Goal: Transaction & Acquisition: Purchase product/service

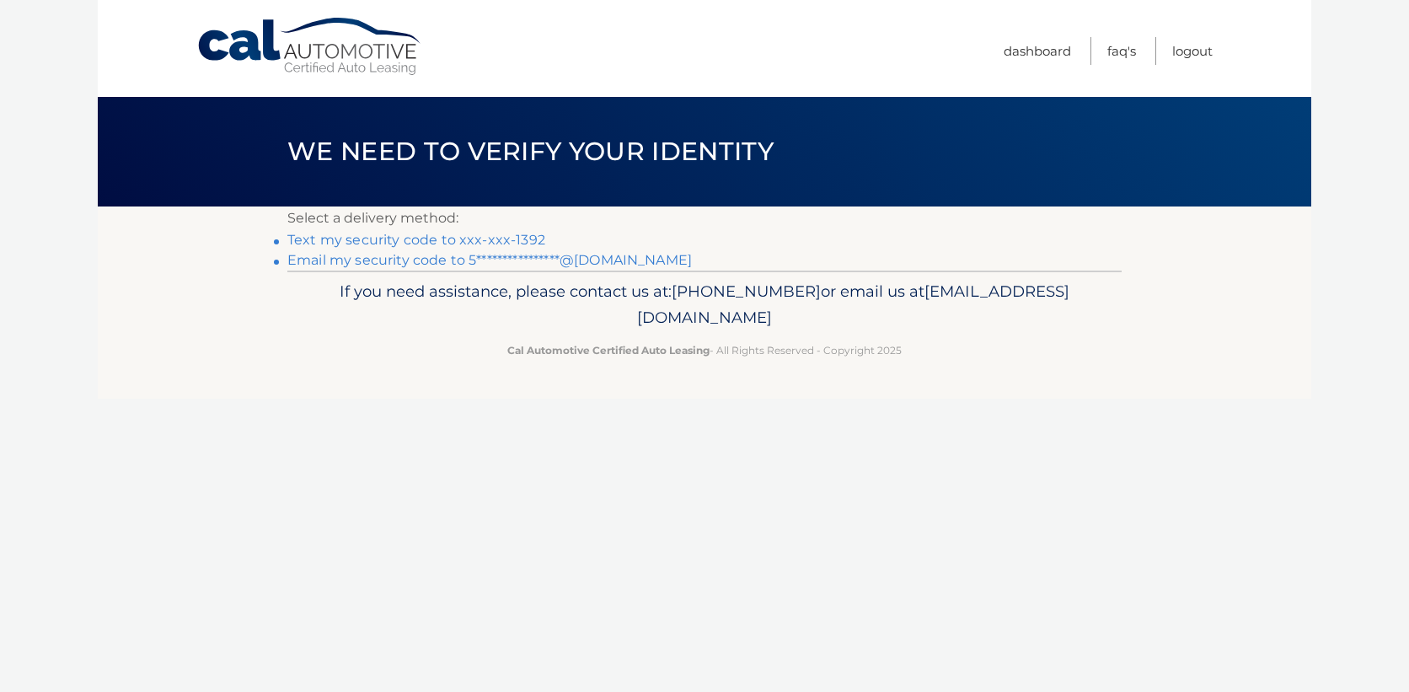
click at [409, 244] on link "Text my security code to xxx-xxx-1392" at bounding box center [416, 240] width 258 height 16
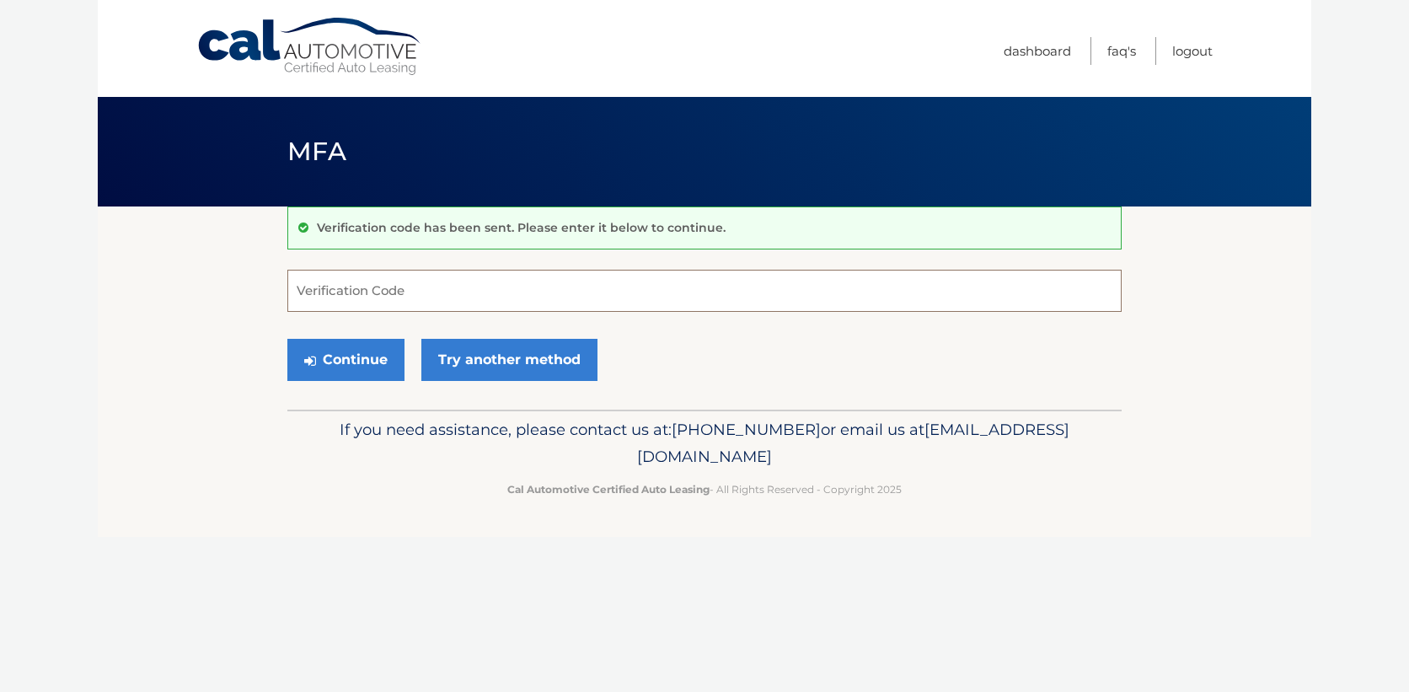
click at [379, 287] on input "Verification Code" at bounding box center [704, 291] width 834 height 42
type input "145498"
click at [329, 360] on button "Continue" at bounding box center [345, 360] width 117 height 42
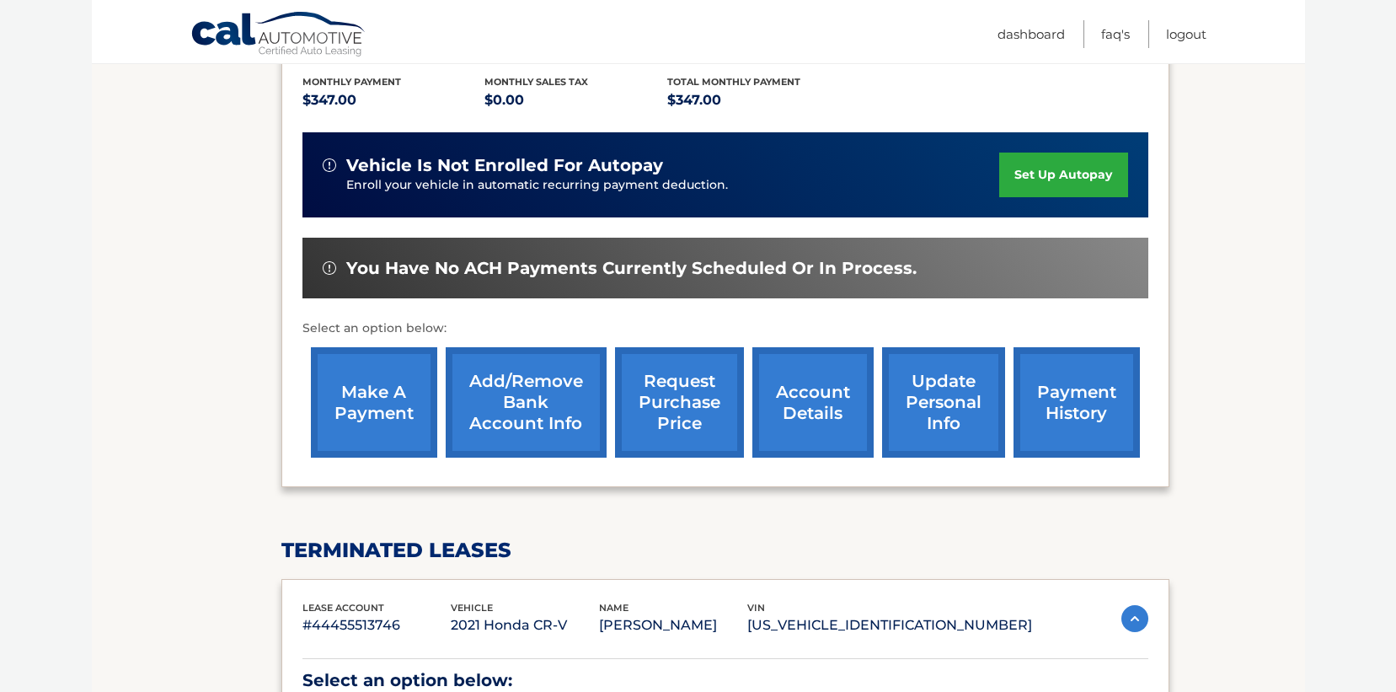
scroll to position [290, 0]
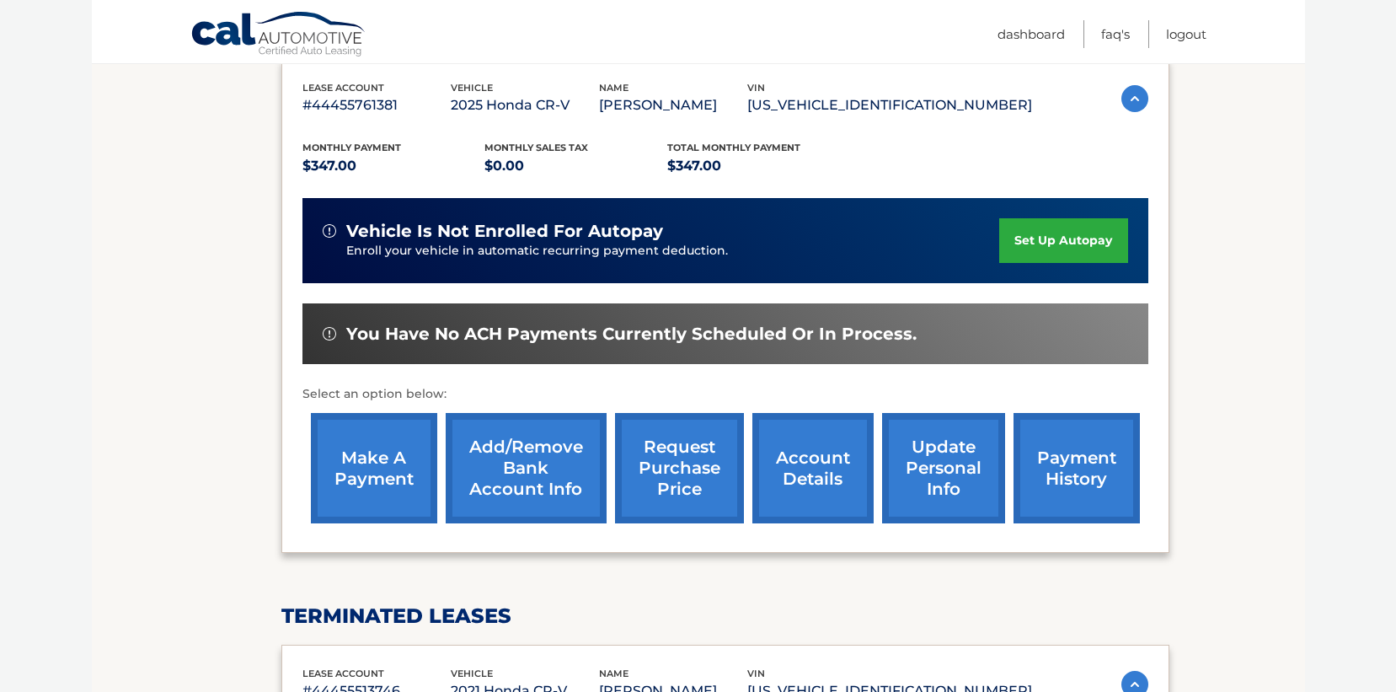
click at [388, 457] on link "make a payment" at bounding box center [374, 468] width 126 height 110
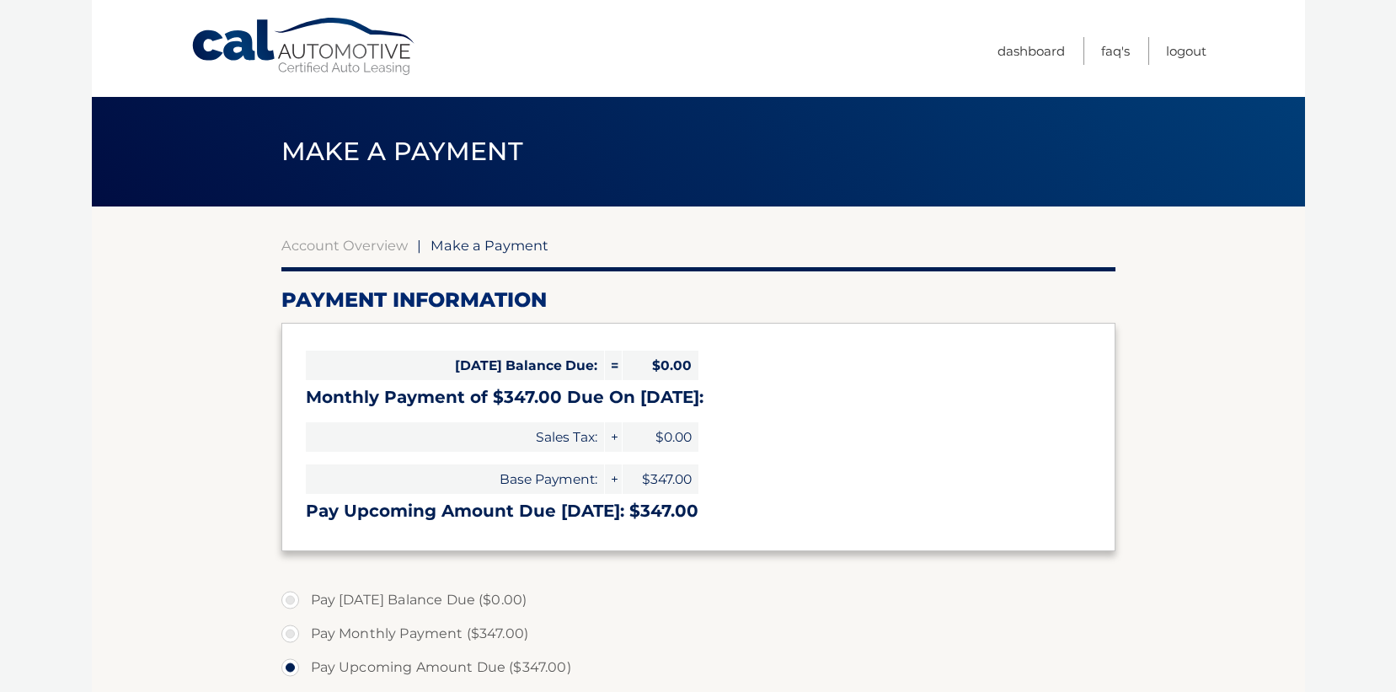
select select "MmMzOGQ4NzYtYmRiMi00NDc4LTllODAtODRiMThlNWIyMDY3"
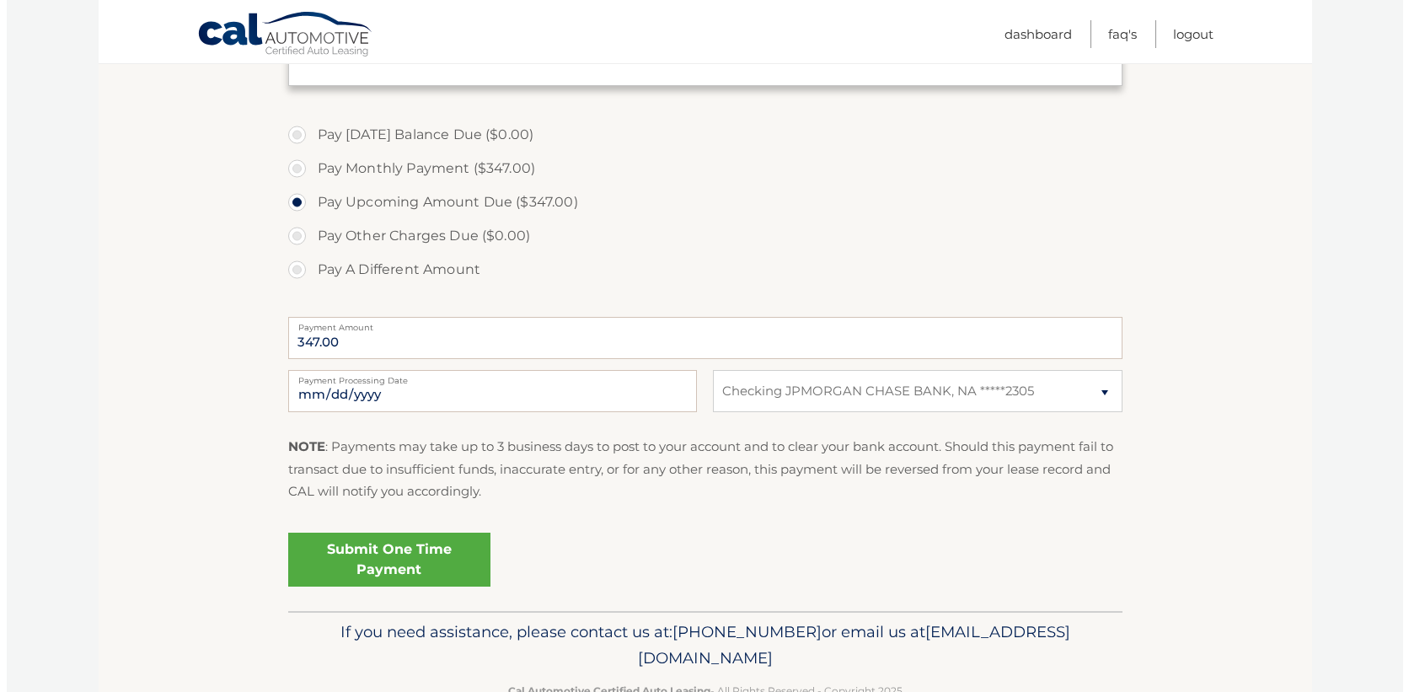
scroll to position [506, 0]
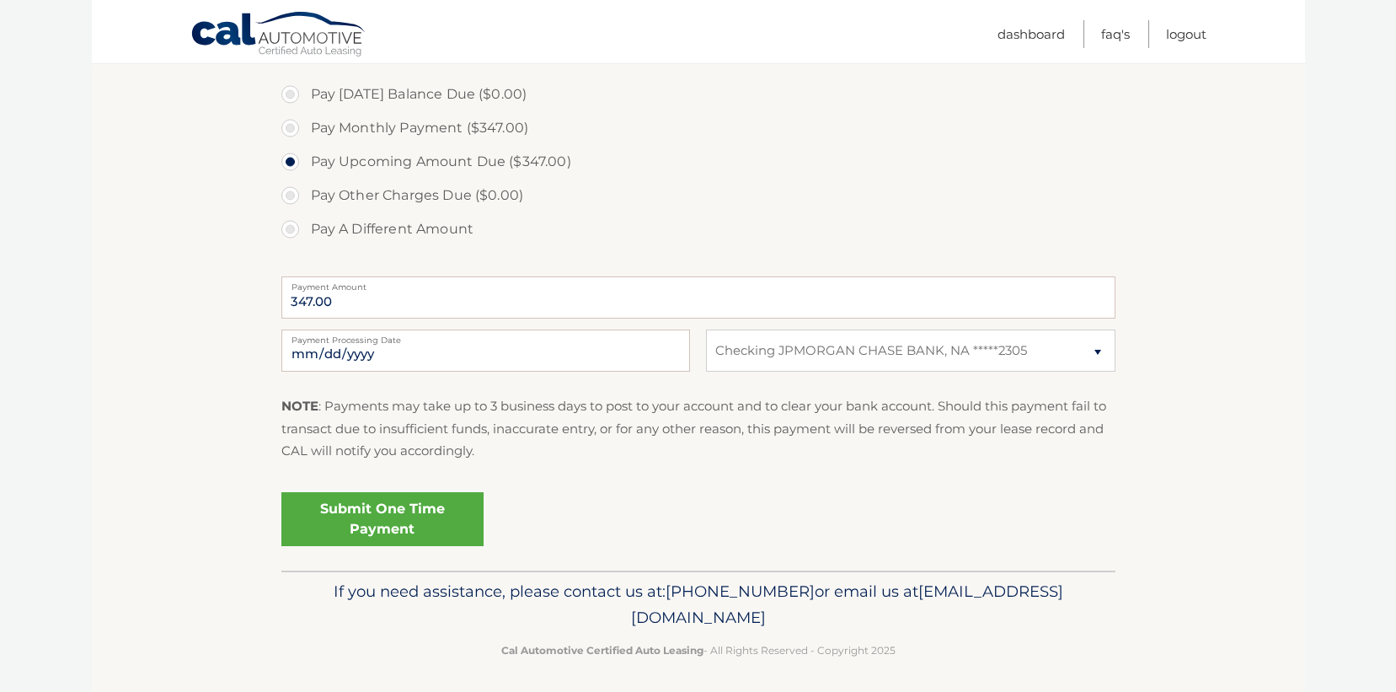
click at [401, 511] on link "Submit One Time Payment" at bounding box center [382, 519] width 202 height 54
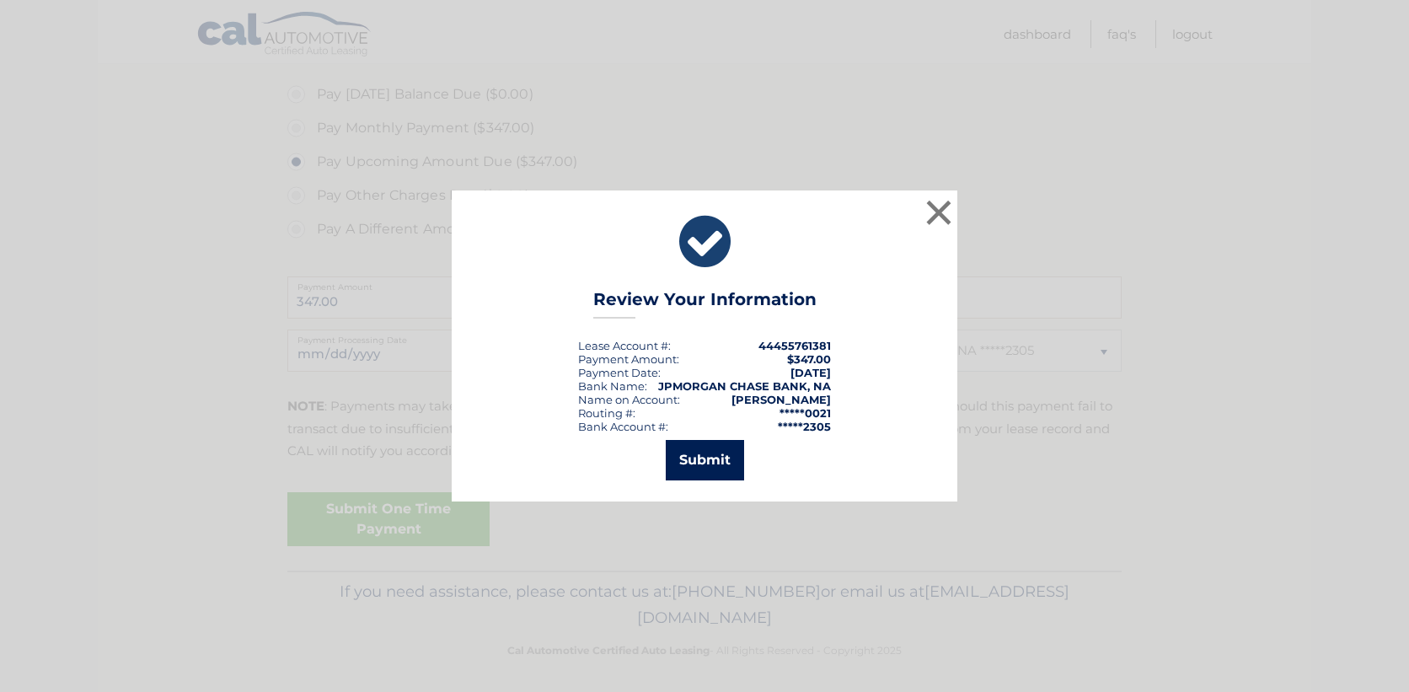
click at [698, 456] on button "Submit" at bounding box center [705, 460] width 78 height 40
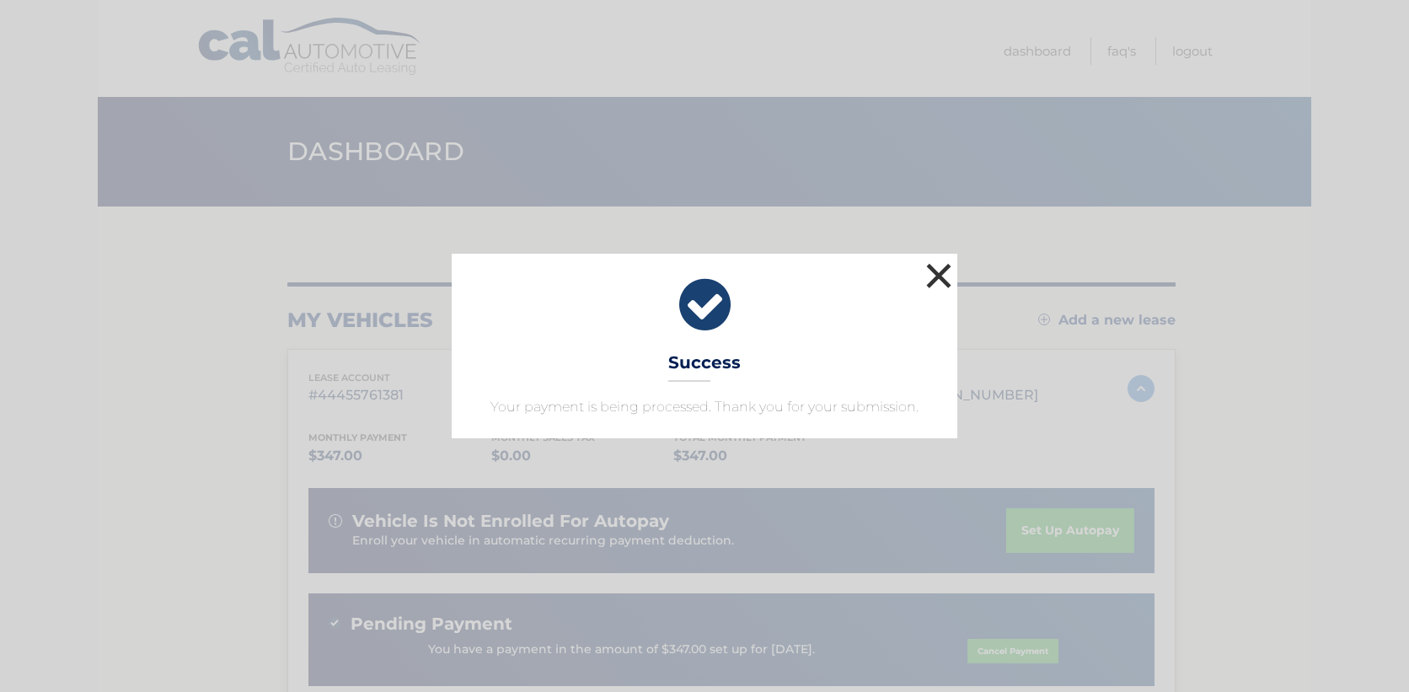
click at [931, 277] on button "×" at bounding box center [939, 276] width 34 height 34
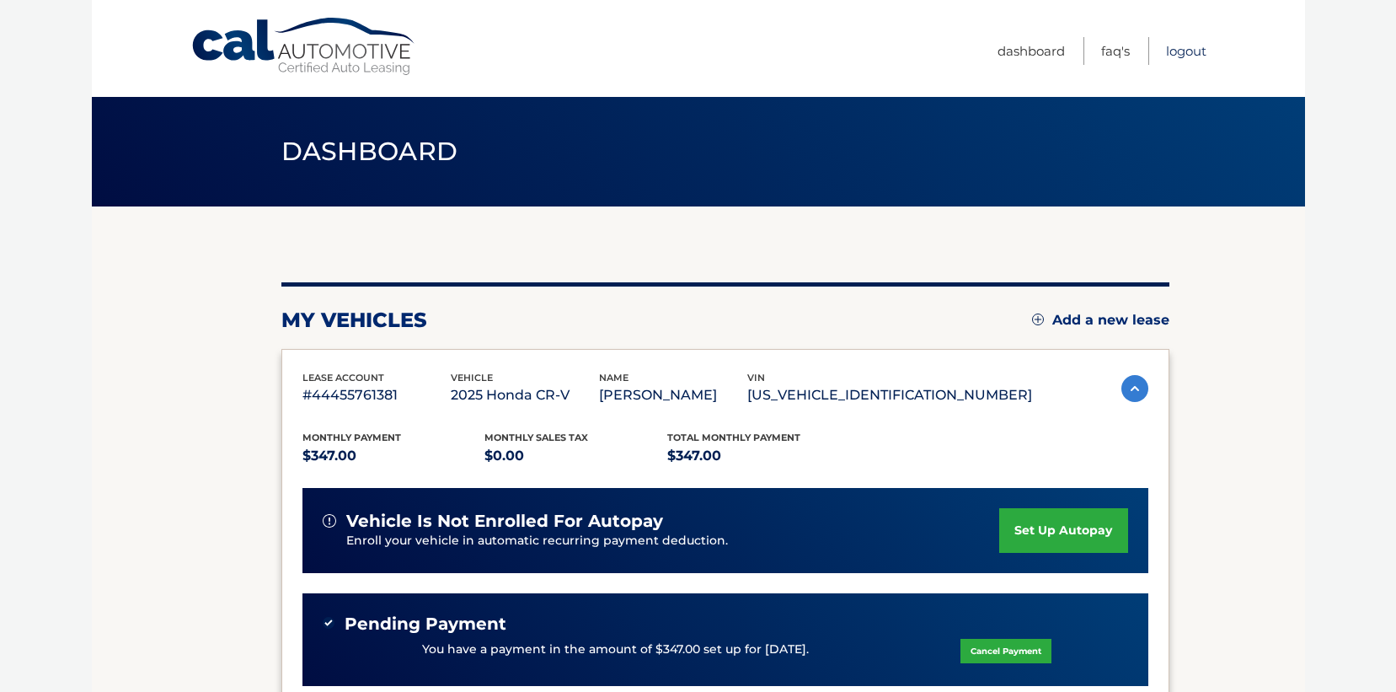
click at [1180, 48] on link "Logout" at bounding box center [1186, 51] width 40 height 28
